Goal: Find specific page/section: Find specific page/section

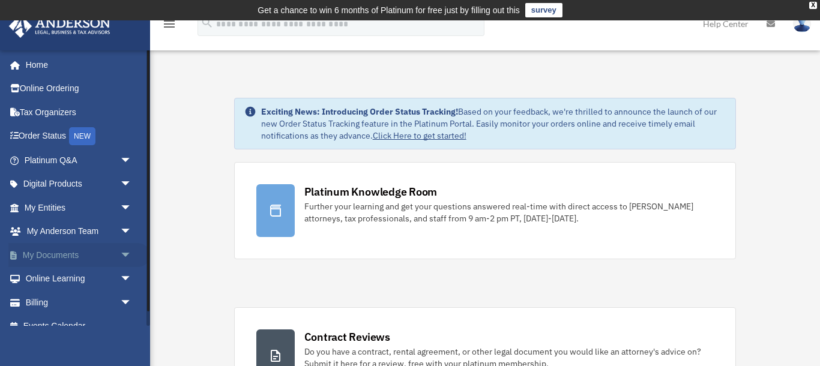
click at [125, 253] on span "arrow_drop_down" at bounding box center [132, 255] width 24 height 25
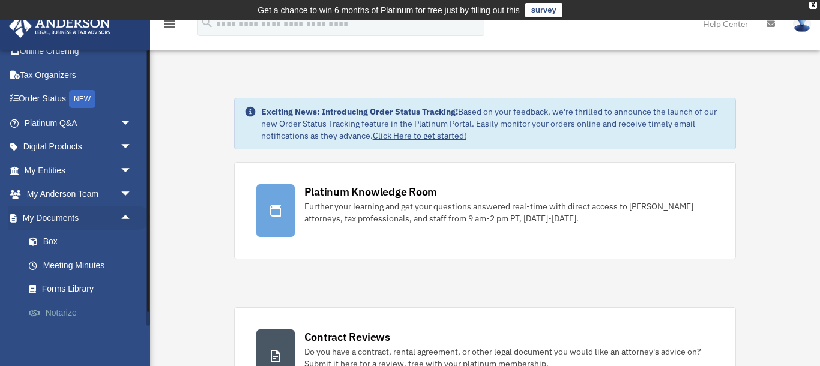
scroll to position [72, 0]
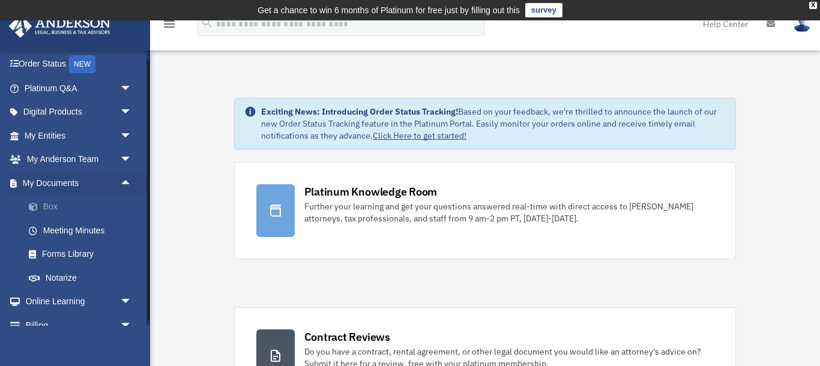
click at [50, 207] on link "Box" at bounding box center [83, 207] width 133 height 24
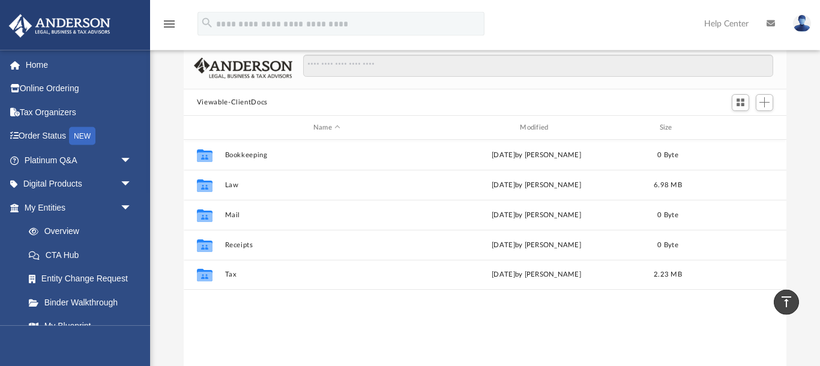
scroll to position [83, 0]
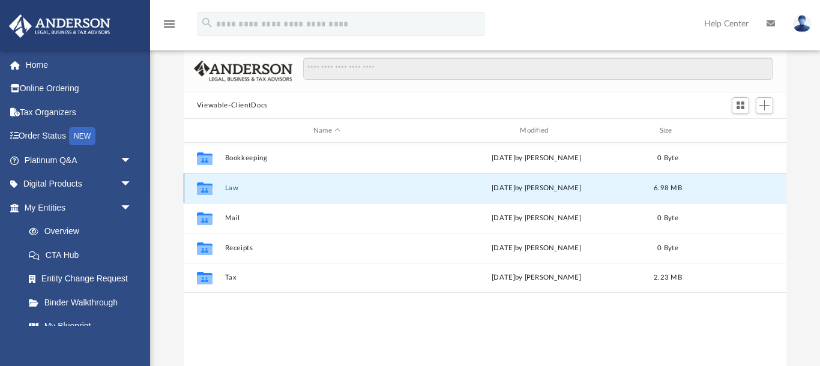
click at [231, 189] on button "Law" at bounding box center [327, 188] width 204 height 8
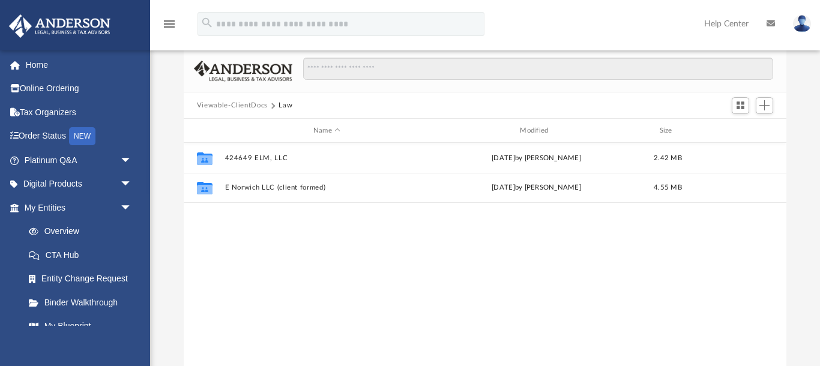
click at [247, 101] on button "Viewable-ClientDocs" at bounding box center [232, 105] width 71 height 11
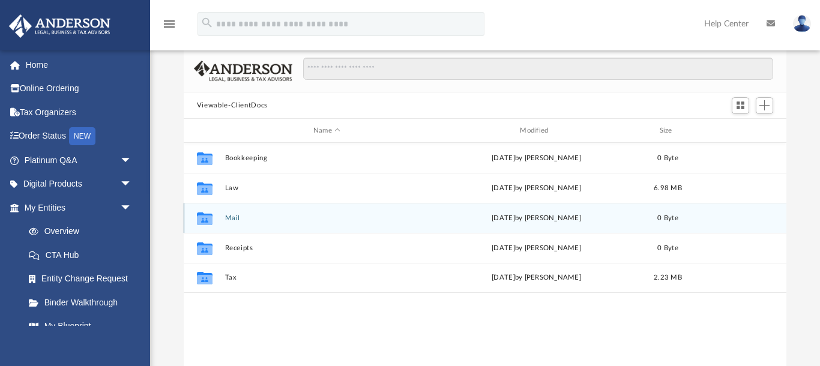
click at [223, 213] on div "Collaborated Folder Mail [DATE] by [PERSON_NAME] 0 Byte" at bounding box center [485, 218] width 603 height 30
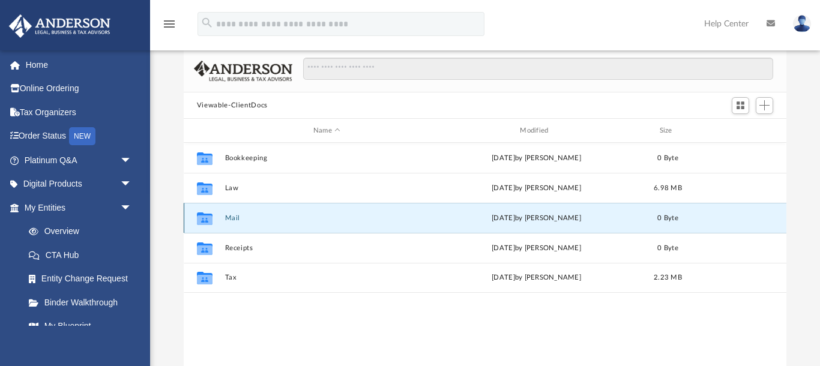
click at [228, 213] on div "Collaborated Folder Mail [DATE] by [PERSON_NAME] 0 Byte" at bounding box center [485, 218] width 603 height 30
click at [197, 220] on icon "grid" at bounding box center [205, 221] width 16 height 10
click at [219, 216] on div "Collaborated Folder" at bounding box center [205, 218] width 30 height 19
click at [229, 218] on button "Mail" at bounding box center [327, 218] width 204 height 8
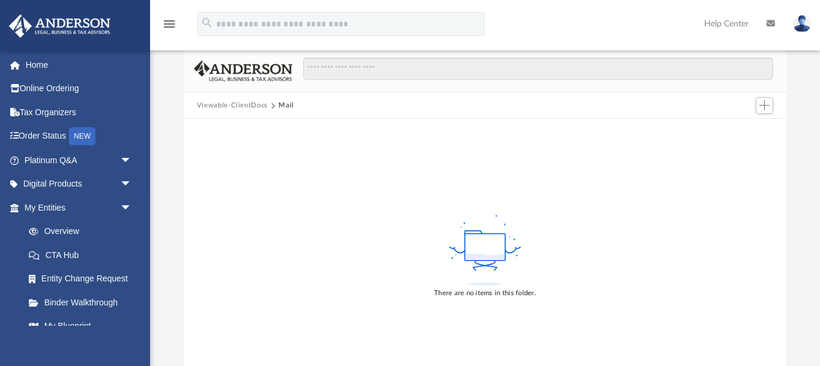
click at [245, 104] on button "Viewable-ClientDocs" at bounding box center [232, 105] width 71 height 11
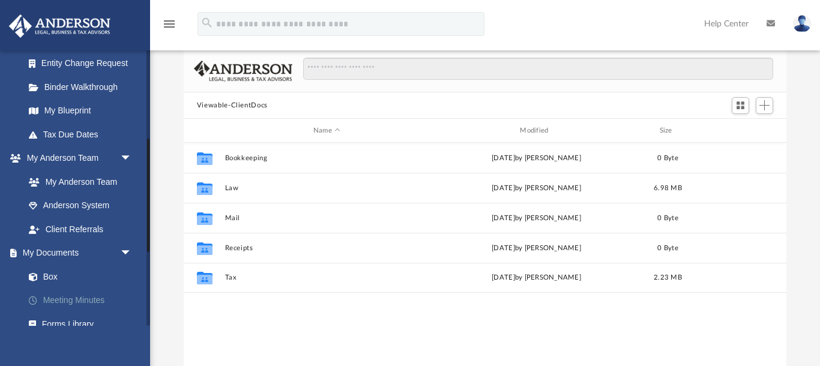
scroll to position [216, 0]
click at [49, 273] on link "Box" at bounding box center [83, 276] width 133 height 24
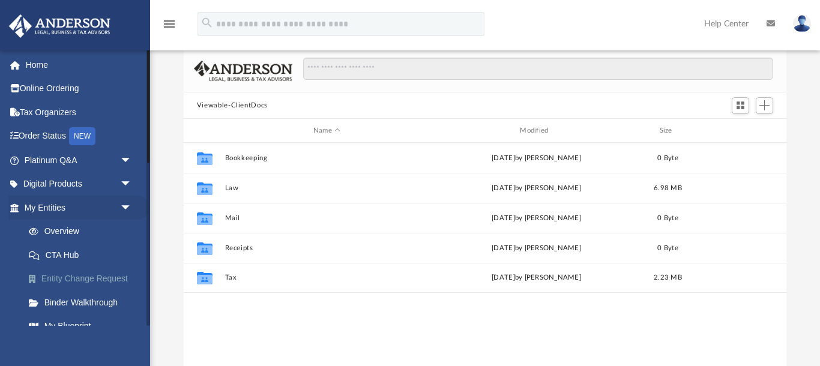
scroll to position [0, 0]
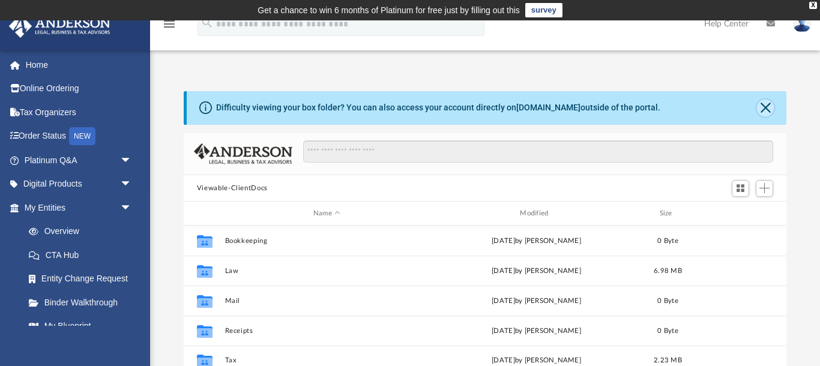
click at [768, 110] on button "Close" at bounding box center [765, 108] width 17 height 17
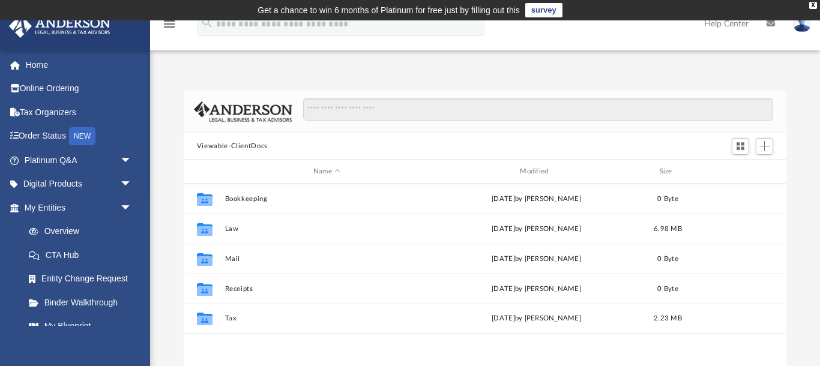
click at [806, 29] on img at bounding box center [802, 23] width 18 height 17
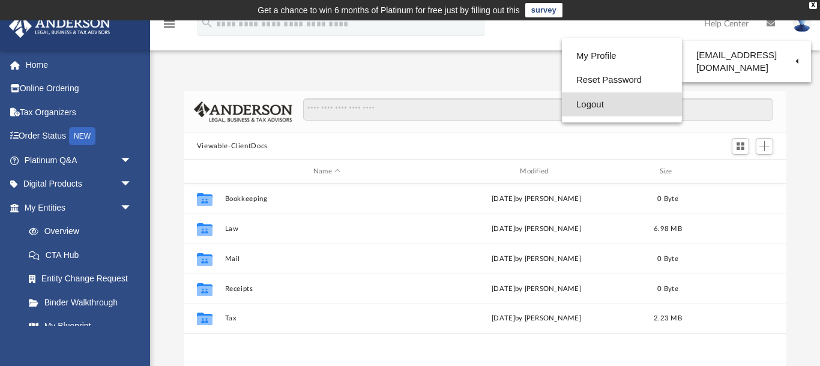
click at [562, 104] on link "Logout" at bounding box center [622, 104] width 120 height 25
